Goal: Contribute content

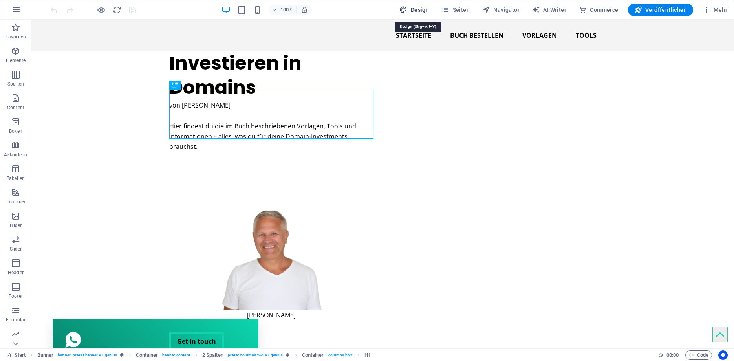
click at [418, 7] on span "Design" at bounding box center [413, 10] width 29 height 8
select select "px"
select select "400"
select select "px"
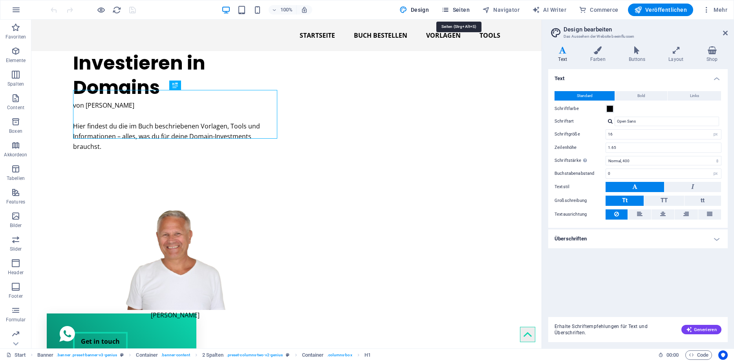
click at [448, 7] on icon "button" at bounding box center [445, 10] width 8 height 8
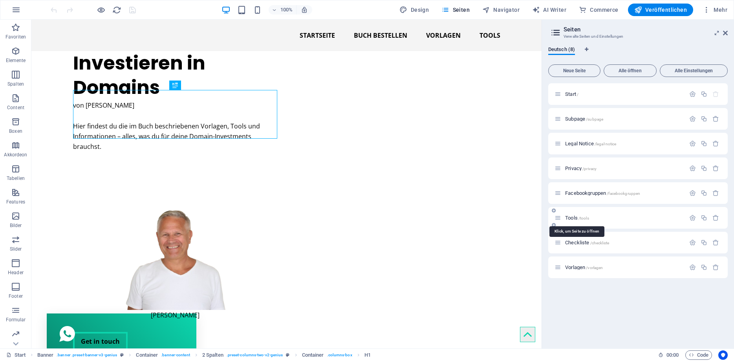
click at [571, 217] on span "Tools /tools" at bounding box center [577, 218] width 24 height 6
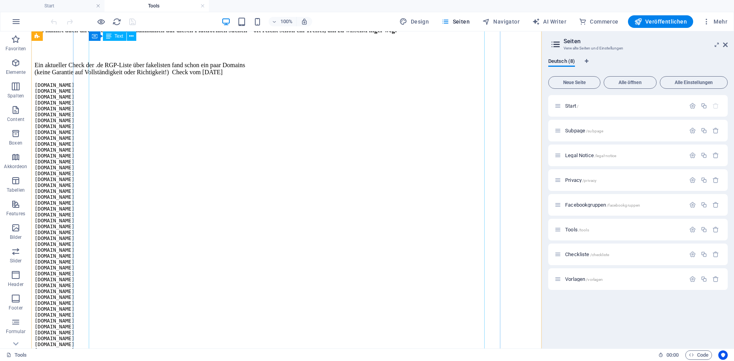
scroll to position [616, 0]
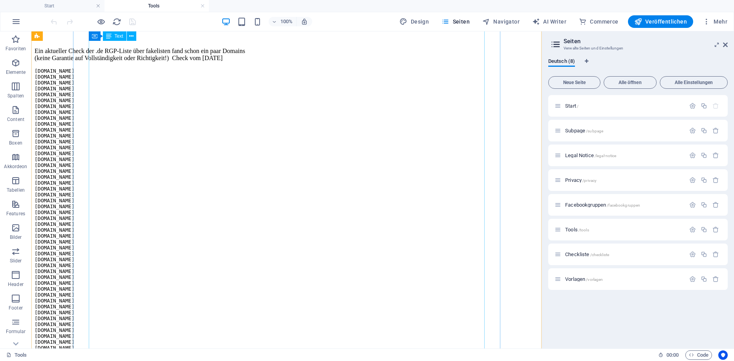
click at [281, 202] on div "Was du vor der Registrierung prüfen solltest ❗ Warum ist das wichtig? 🔹 Fakesho…" at bounding box center [287, 65] width 504 height 610
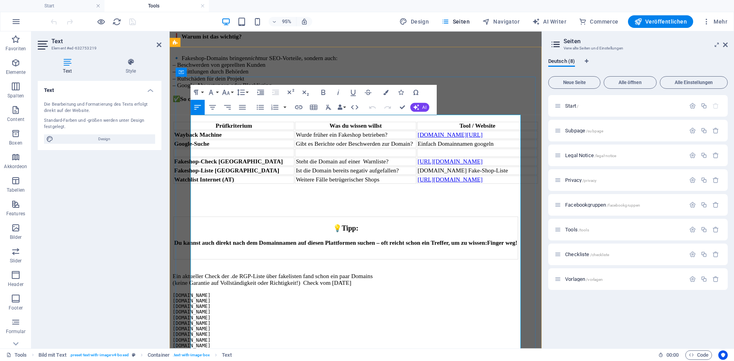
scroll to position [547, 0]
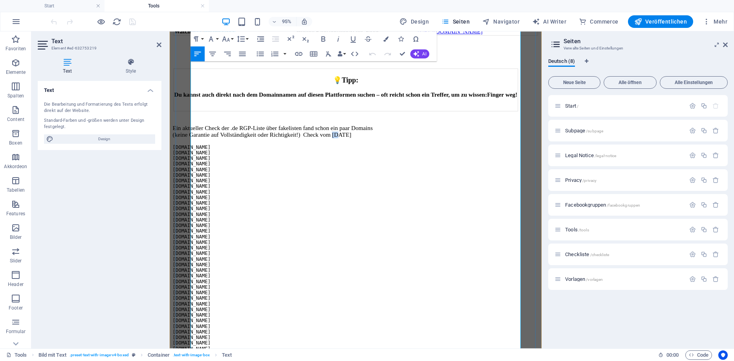
drag, startPoint x: 386, startPoint y: 296, endPoint x: 379, endPoint y: 296, distance: 6.7
click at [379, 144] on p "Ein aktueller Check der .de RGP-Liste über fakelisten fand schon ein paar Domai…" at bounding box center [365, 132] width 385 height 21
click at [383, 144] on p "Ein aktueller Check der .de RGP-Liste über fakelisten fand schon ein paar Domai…" at bounding box center [365, 132] width 385 height 21
click at [384, 144] on p "Ein aktueller Check der .de RGP-Liste über fakelisten fand schon ein paar Domai…" at bounding box center [365, 132] width 385 height 21
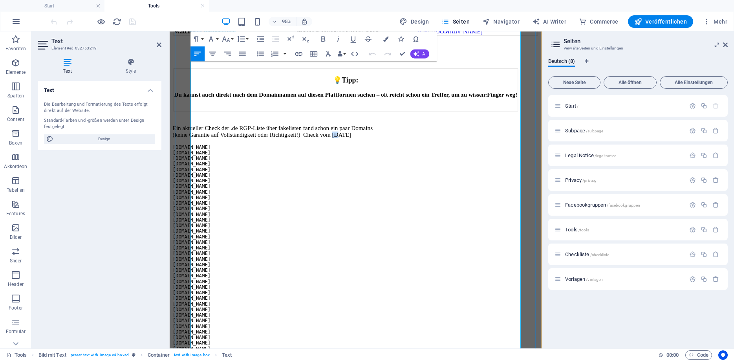
drag, startPoint x: 386, startPoint y: 296, endPoint x: 379, endPoint y: 294, distance: 7.2
click at [379, 144] on p "Ein aktueller Check der .de RGP-Liste über fakelisten fand schon ein paar Domai…" at bounding box center [365, 132] width 385 height 21
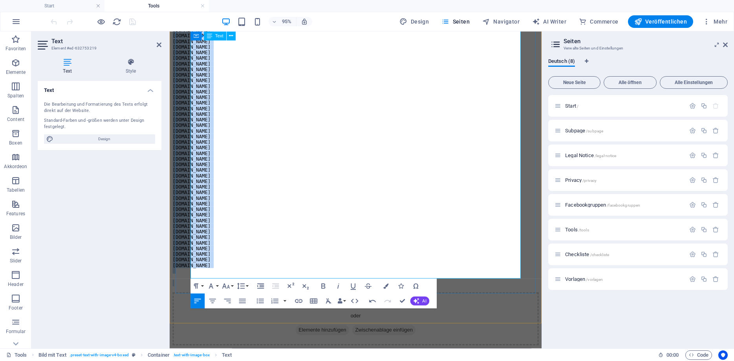
scroll to position [1192, 0]
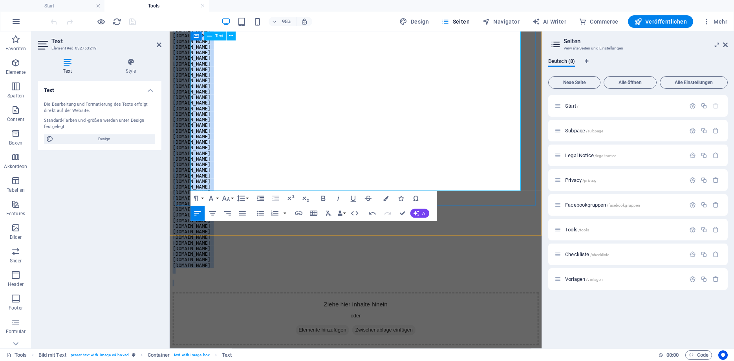
drag, startPoint x: 198, startPoint y: 311, endPoint x: 280, endPoint y: 160, distance: 171.9
click at [280, 160] on pre "[DOMAIN_NAME] [DOMAIN_NAME] [DOMAIN_NAME] [DOMAIN_NAME] [DOMAIN_NAME] [DOMAIN_N…" at bounding box center [365, 139] width 385 height 294
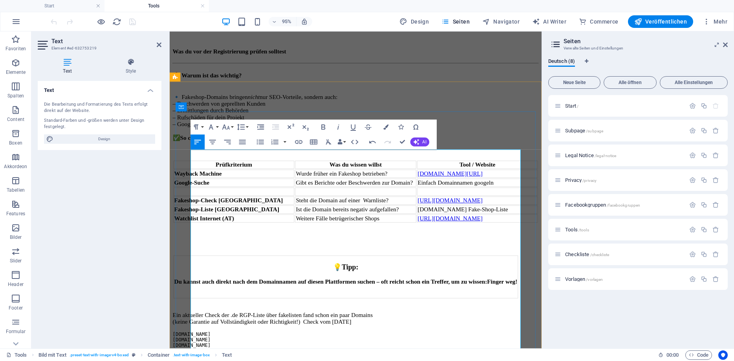
scroll to position [191, 0]
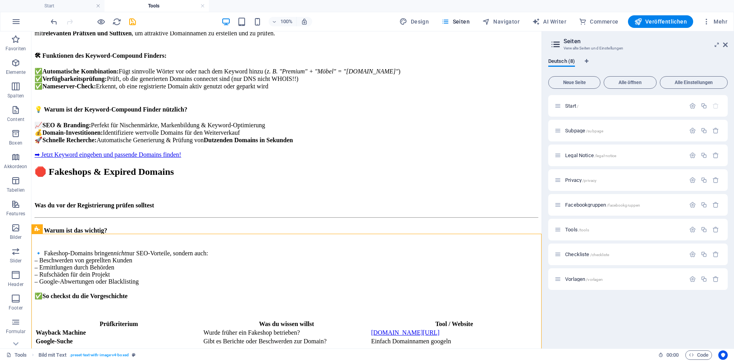
click at [122, 20] on div at bounding box center [93, 21] width 88 height 13
click at [127, 21] on div at bounding box center [93, 21] width 88 height 13
click at [130, 23] on icon "save" at bounding box center [132, 21] width 9 height 9
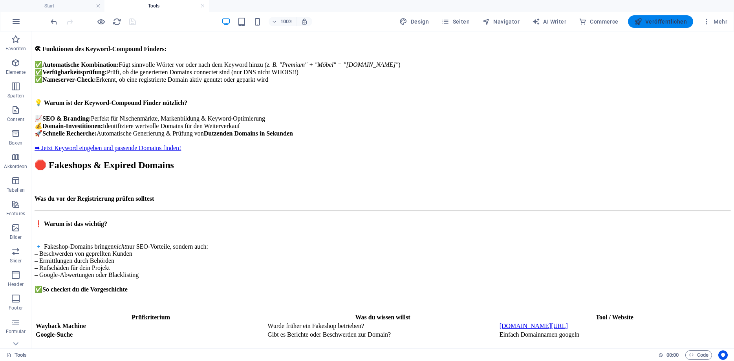
scroll to position [191, 0]
click at [653, 22] on span "Veröffentlichen" at bounding box center [660, 22] width 53 height 8
